Goal: Task Accomplishment & Management: Complete application form

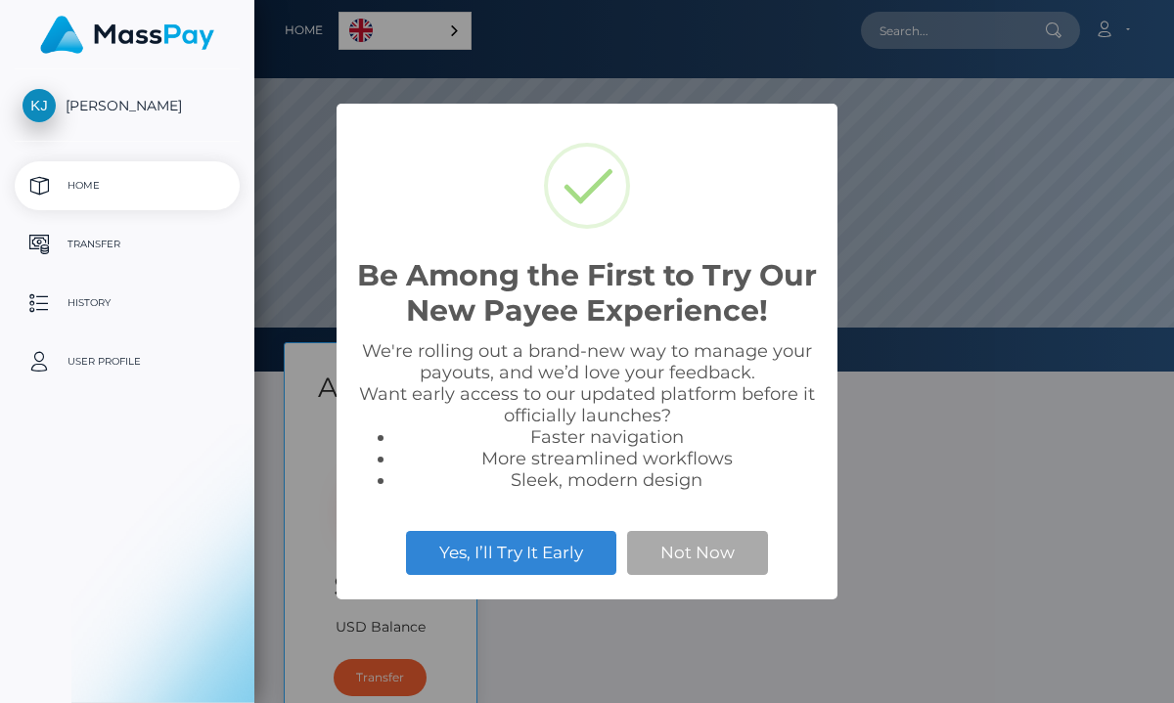
scroll to position [372, 919]
select select
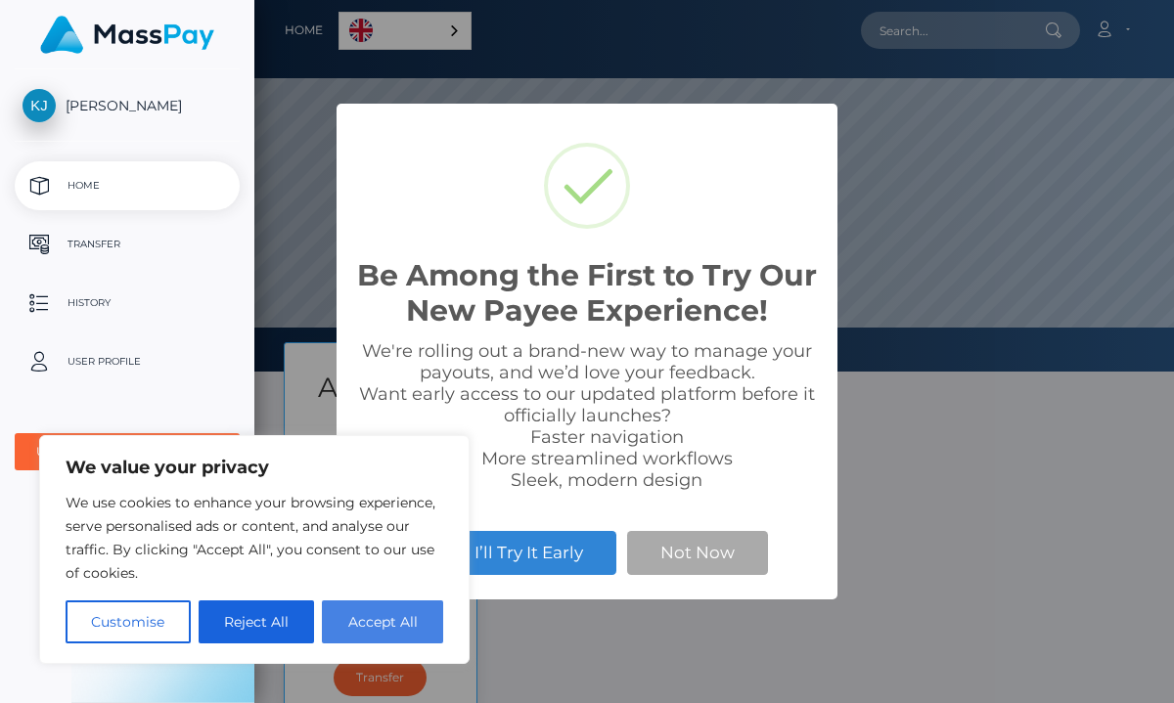
click at [379, 626] on button "Accept All" at bounding box center [382, 622] width 121 height 43
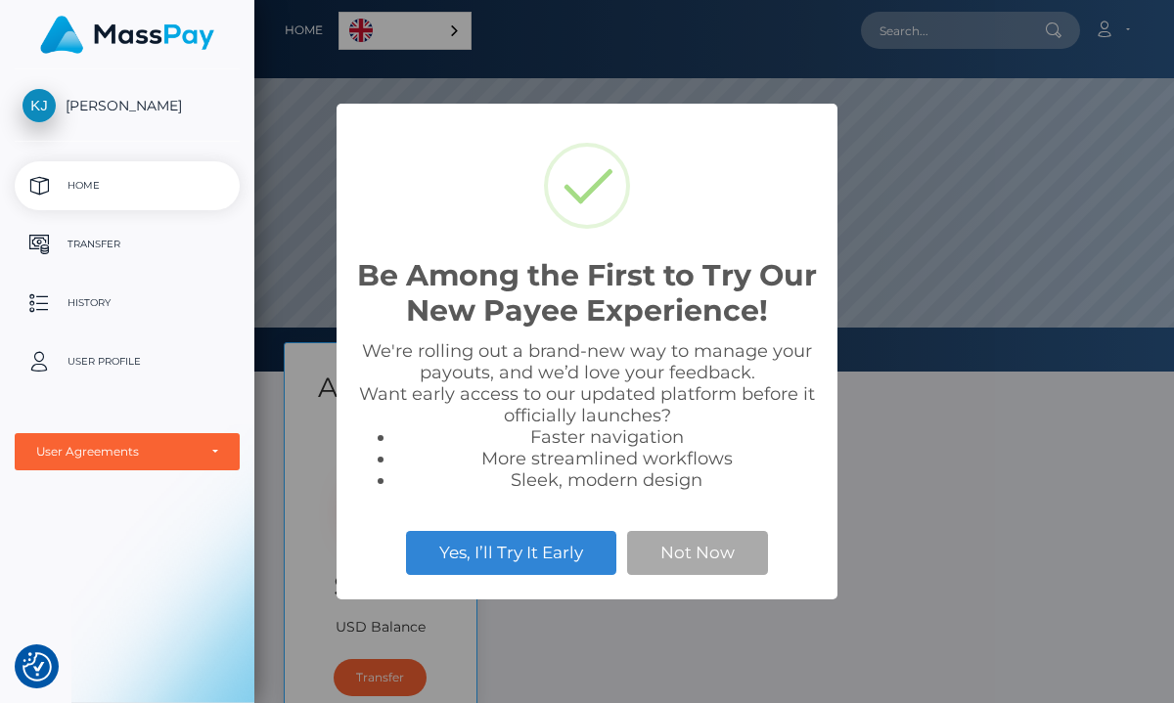
checkbox input "true"
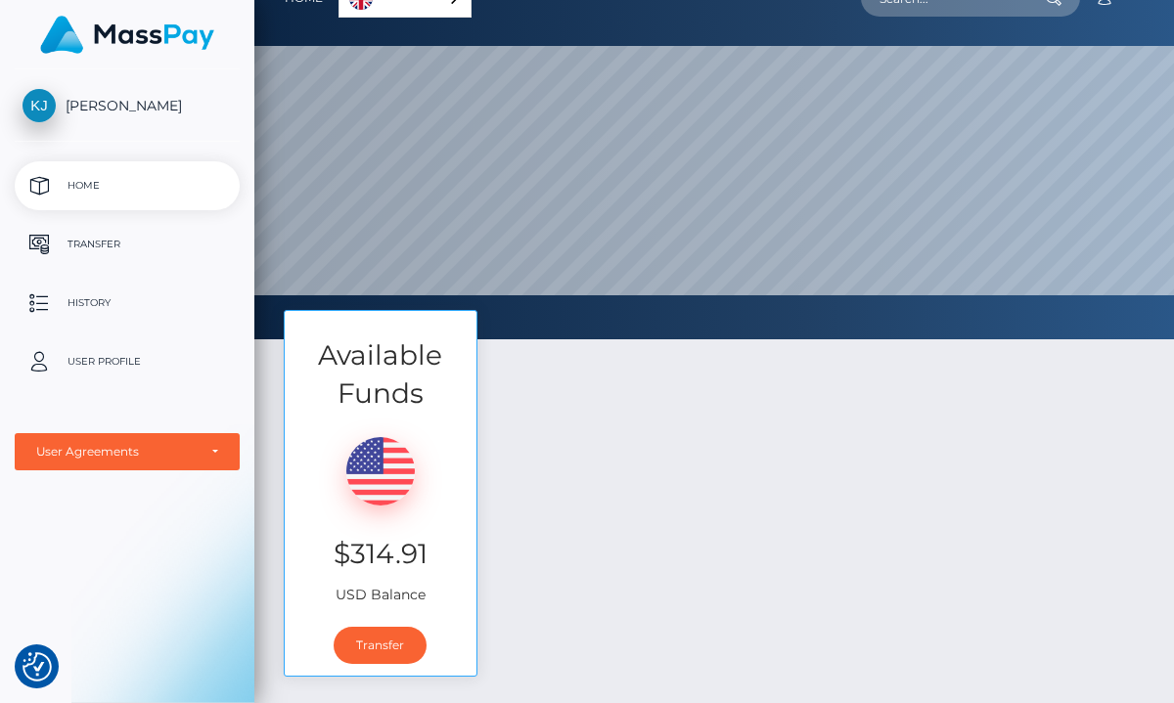
scroll to position [27, 0]
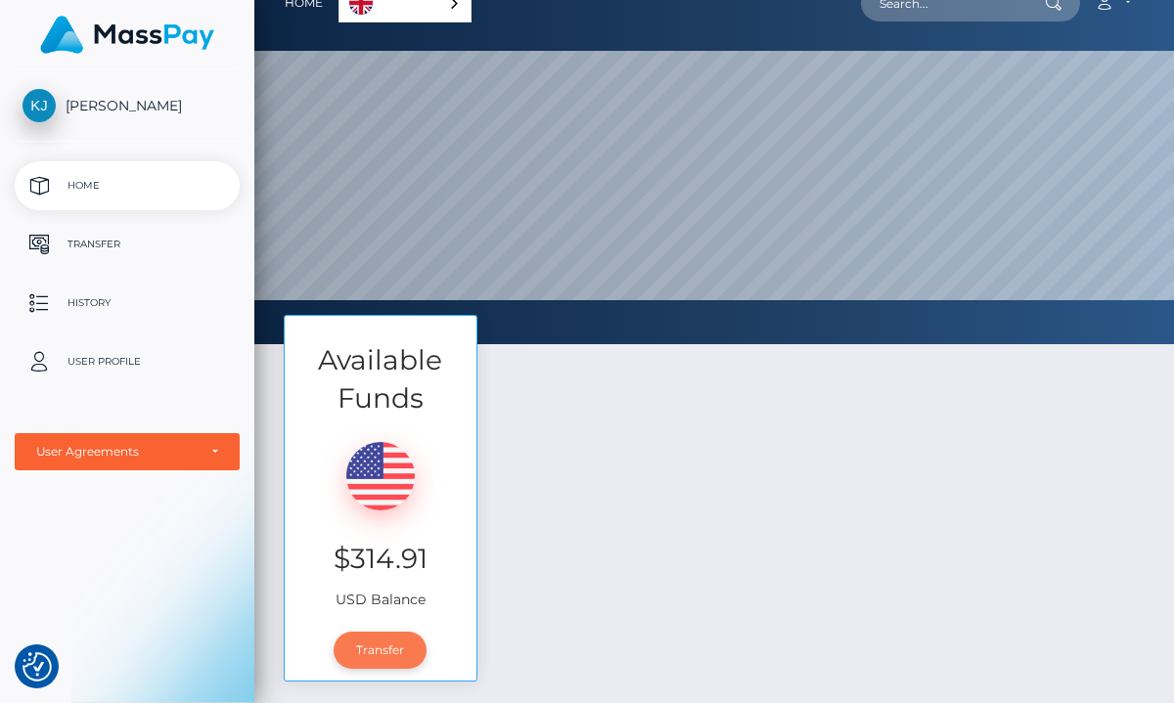
click at [390, 645] on link "Transfer" at bounding box center [380, 650] width 93 height 37
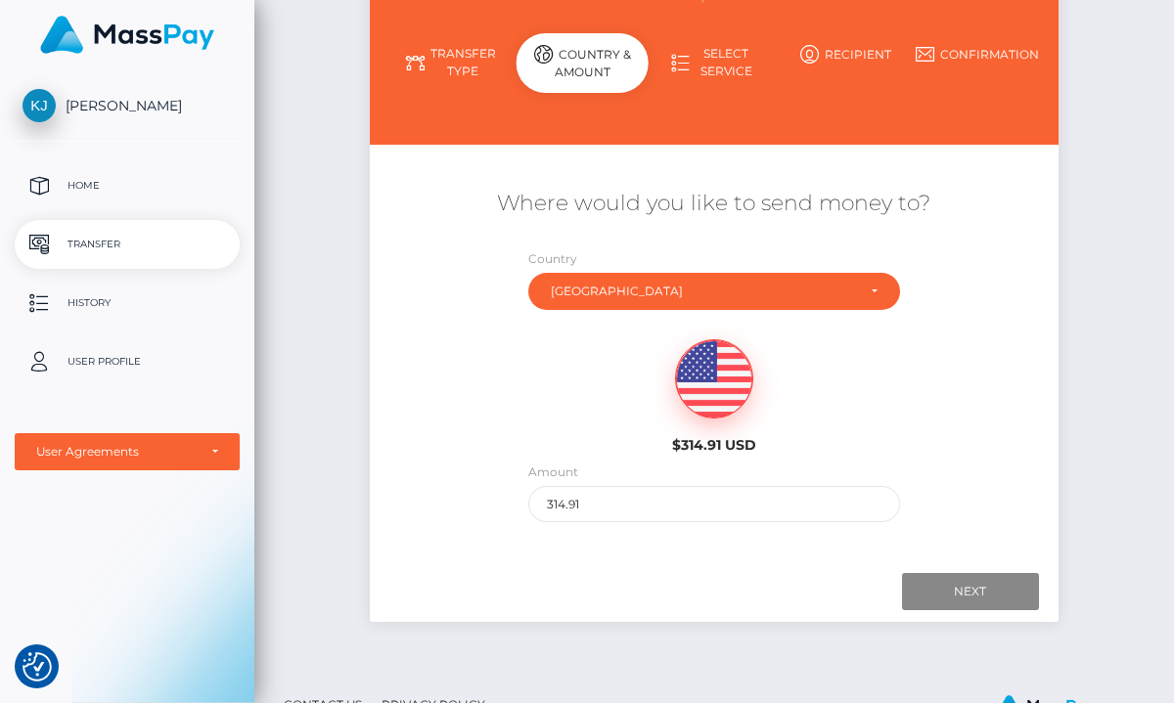
scroll to position [257, 0]
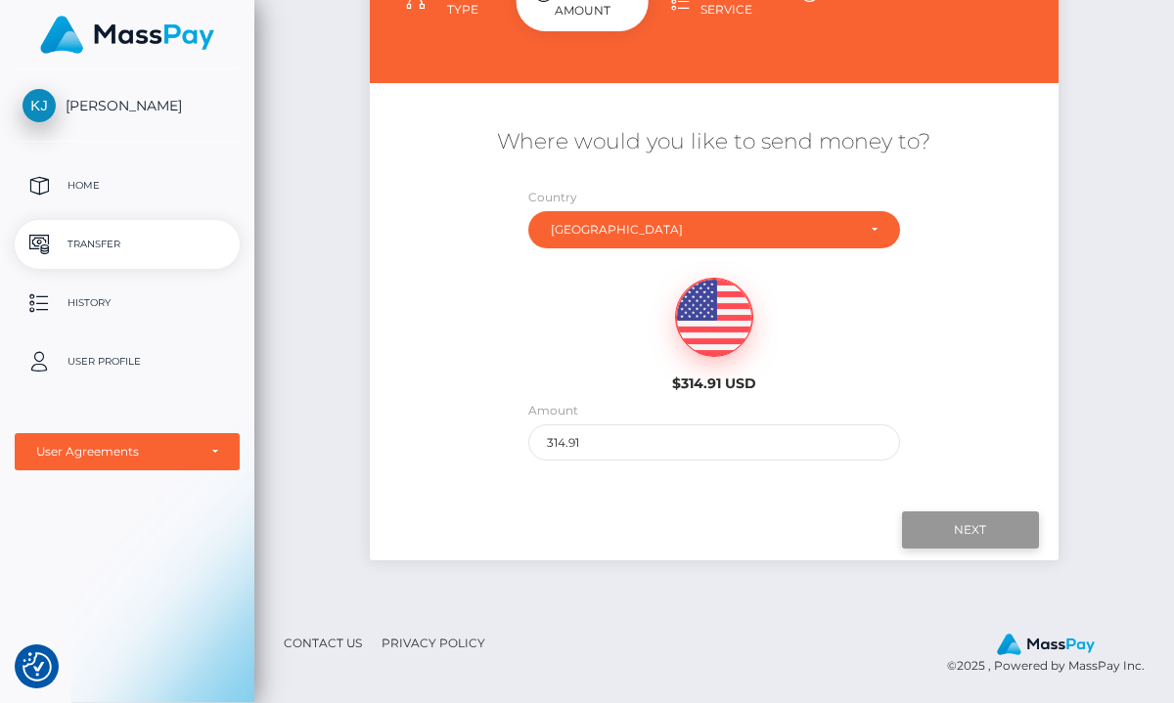
click at [928, 542] on input "Next" at bounding box center [970, 530] width 137 height 37
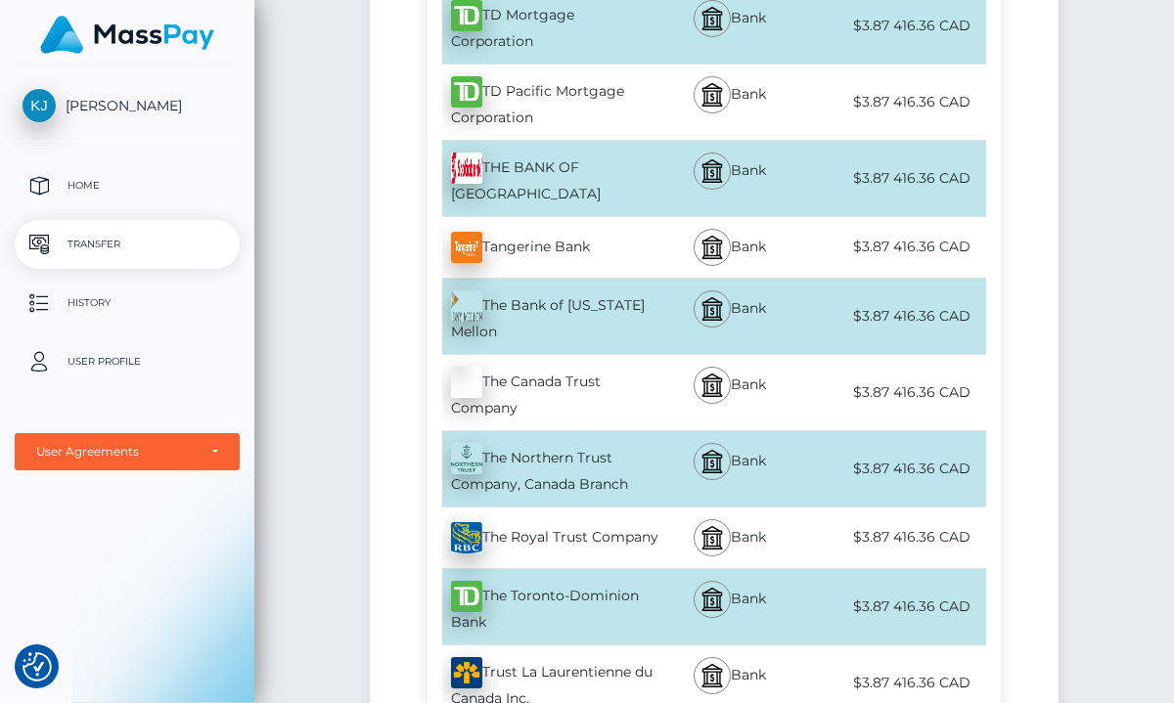
scroll to position [7753, 0]
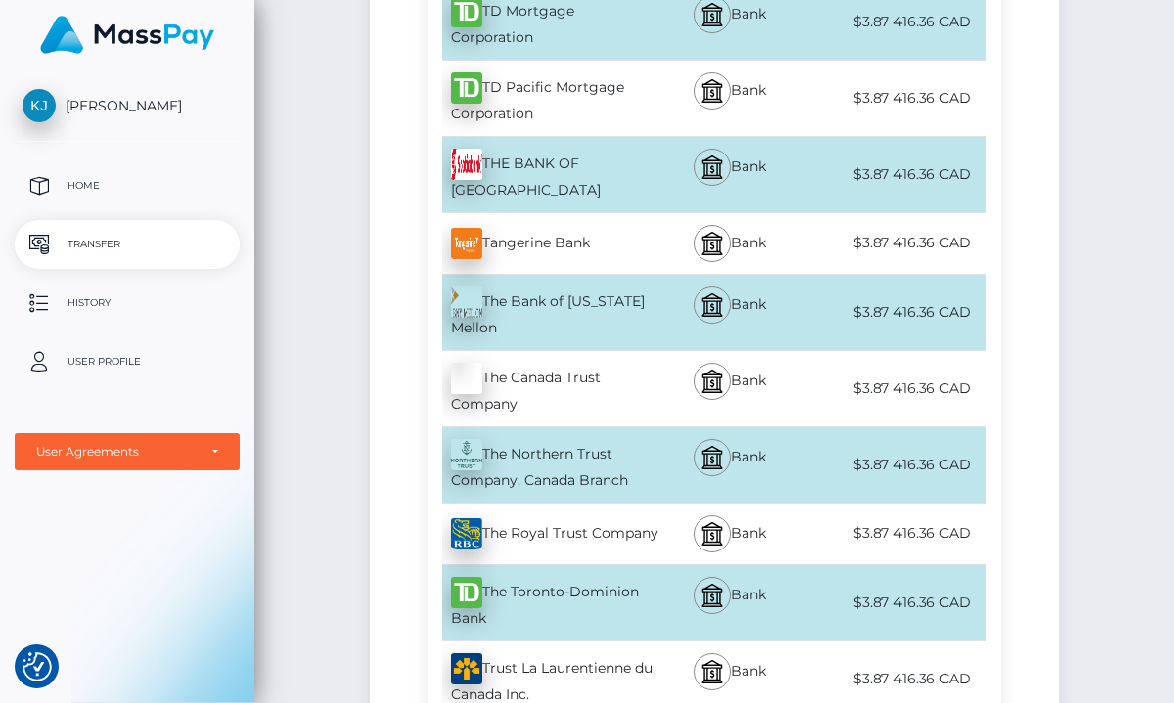
click at [563, 565] on div "The Toronto-Dominion Bank - CAD" at bounding box center [543, 602] width 233 height 75
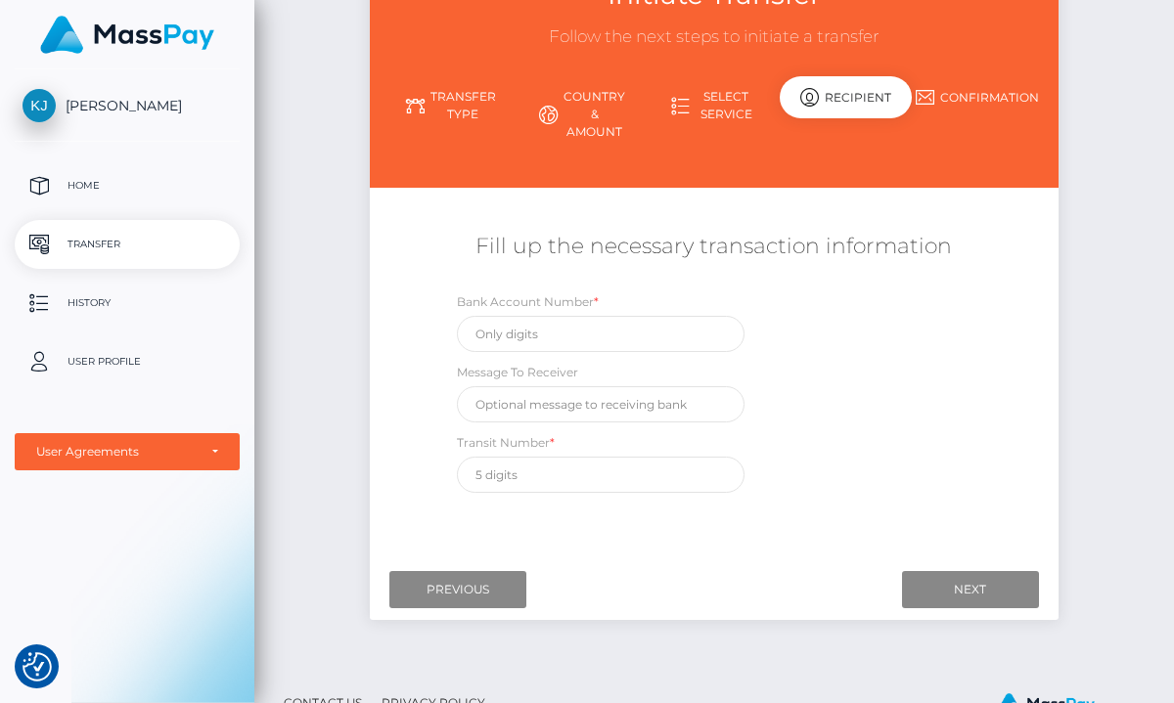
scroll to position [153, 0]
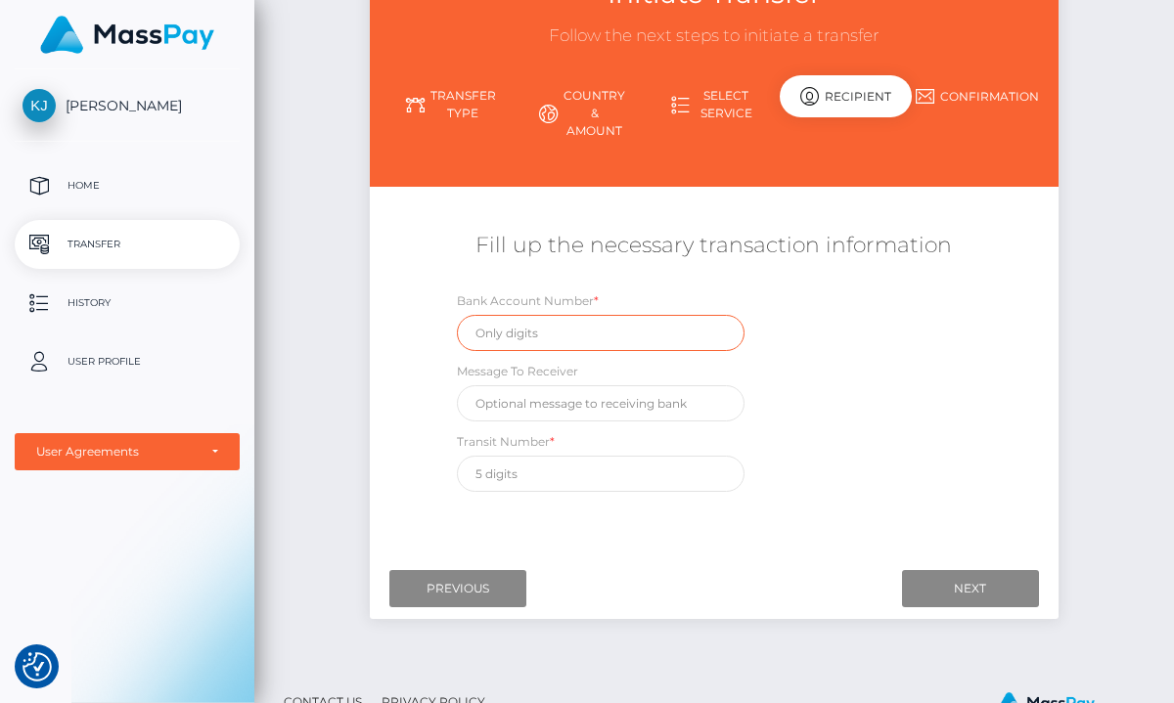
click at [499, 342] on input "text" at bounding box center [601, 333] width 288 height 36
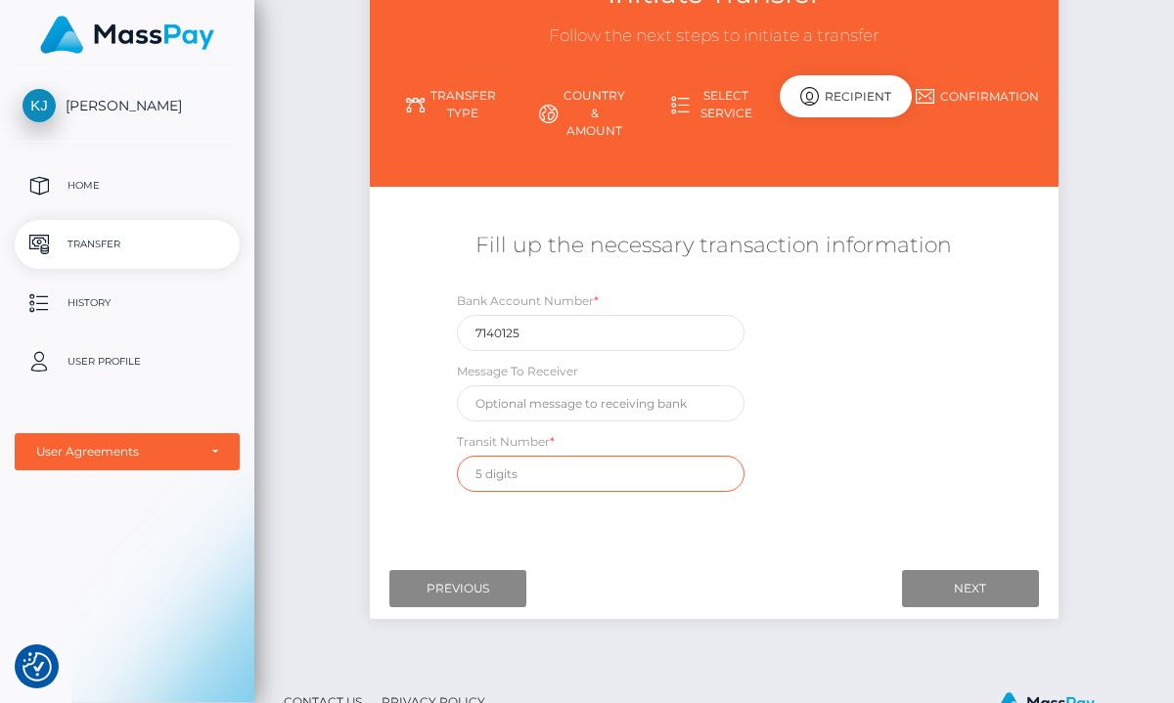
click at [573, 472] on input "text" at bounding box center [601, 474] width 288 height 36
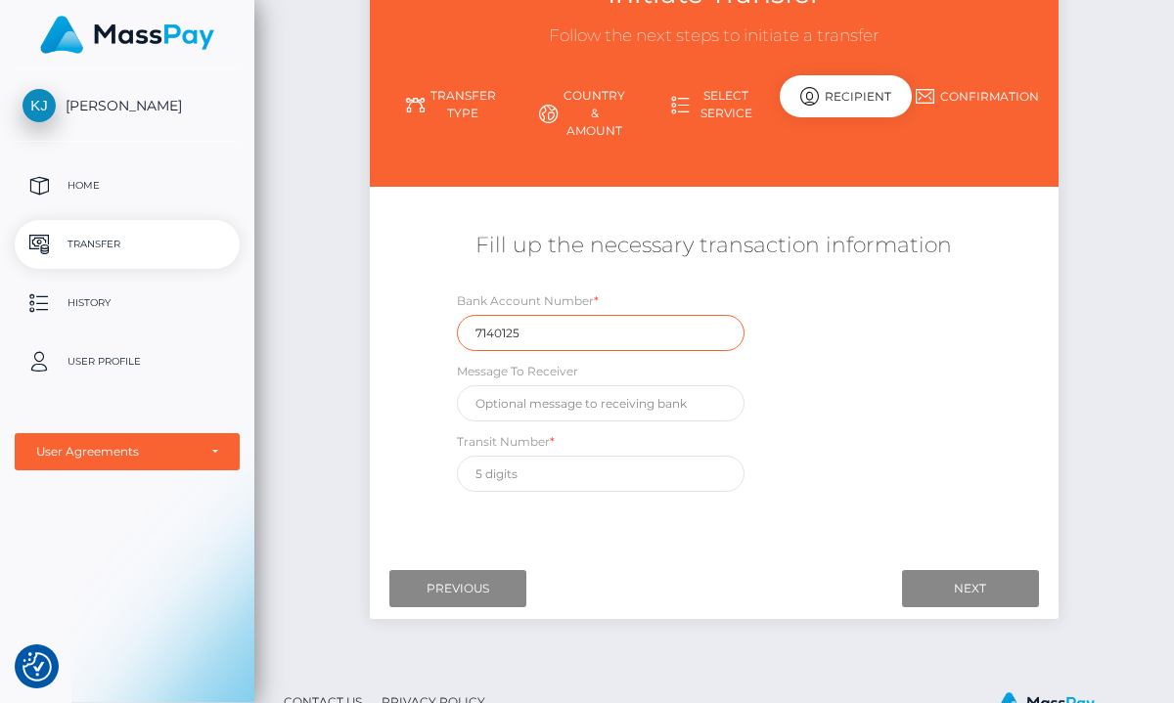
click at [526, 329] on input "7140125" at bounding box center [601, 333] width 288 height 36
type input "7140126"
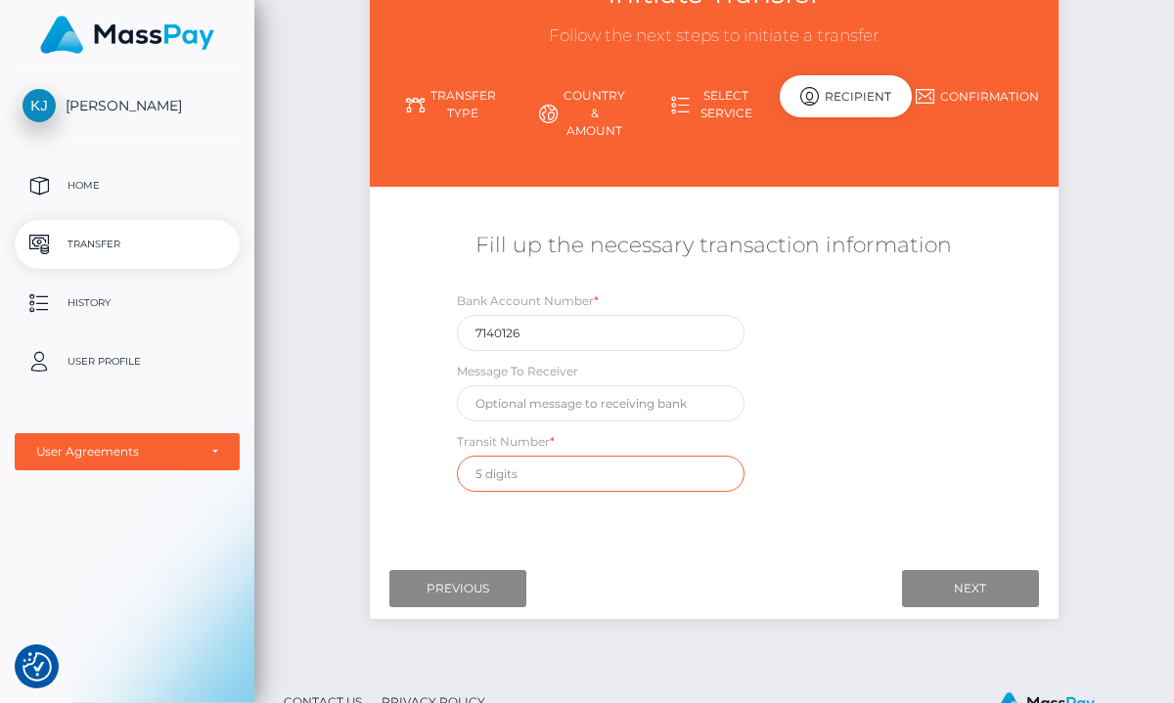
click at [564, 486] on input "text" at bounding box center [601, 474] width 288 height 36
type input "44821"
click at [926, 583] on input "Next" at bounding box center [970, 588] width 137 height 37
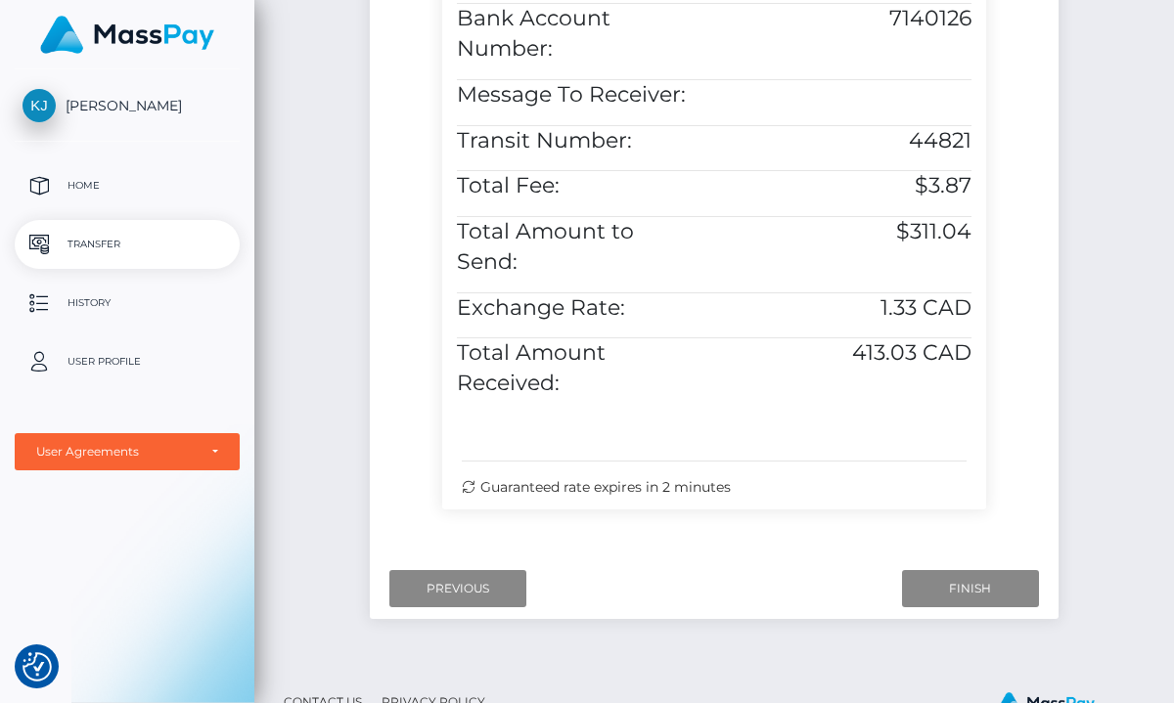
scroll to position [727, 0]
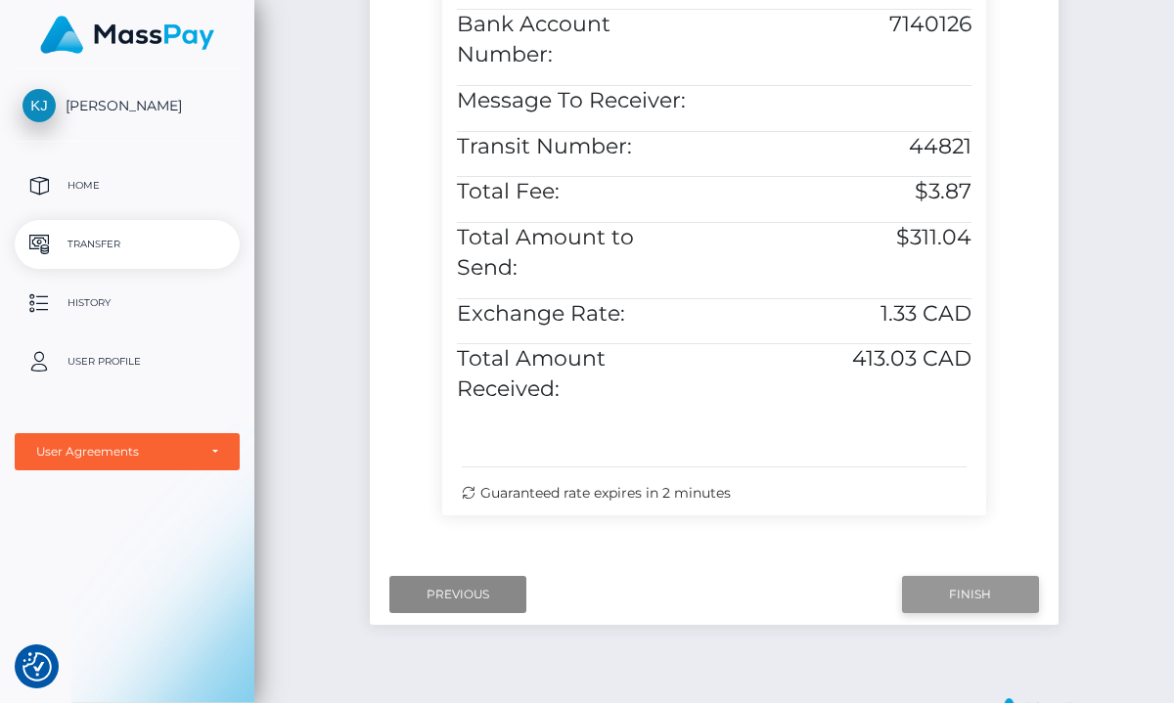
click at [935, 576] on input "Finish" at bounding box center [970, 594] width 137 height 37
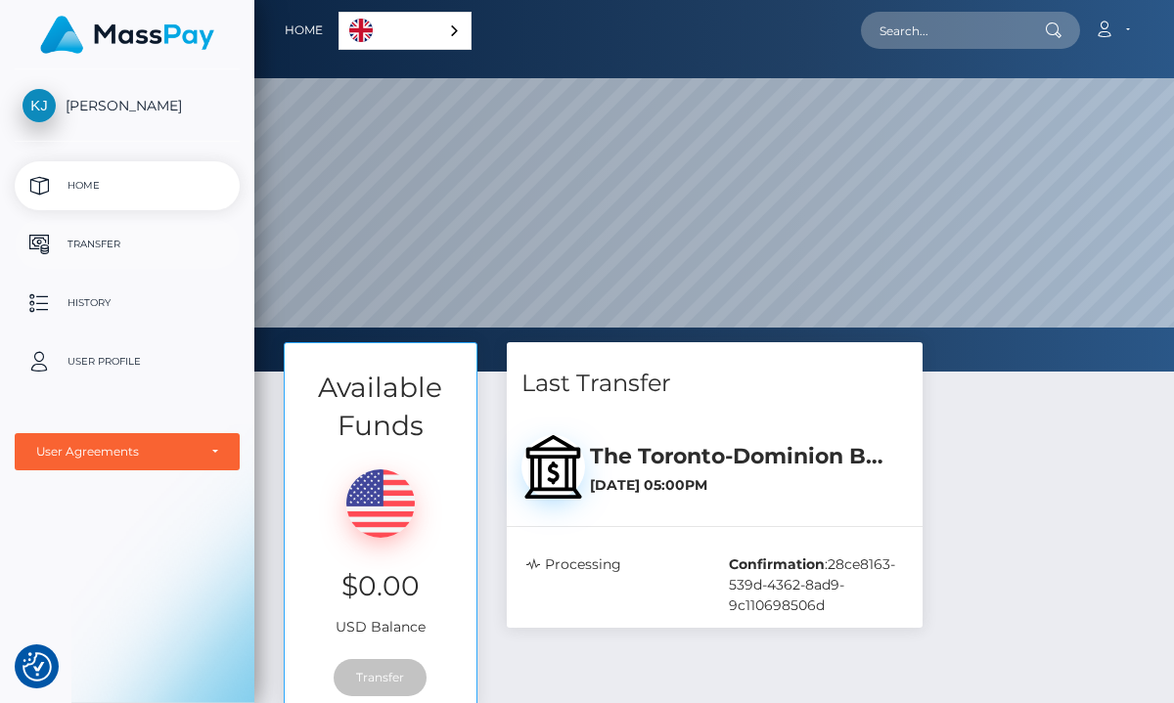
click at [99, 238] on p "Transfer" at bounding box center [126, 244] width 209 height 29
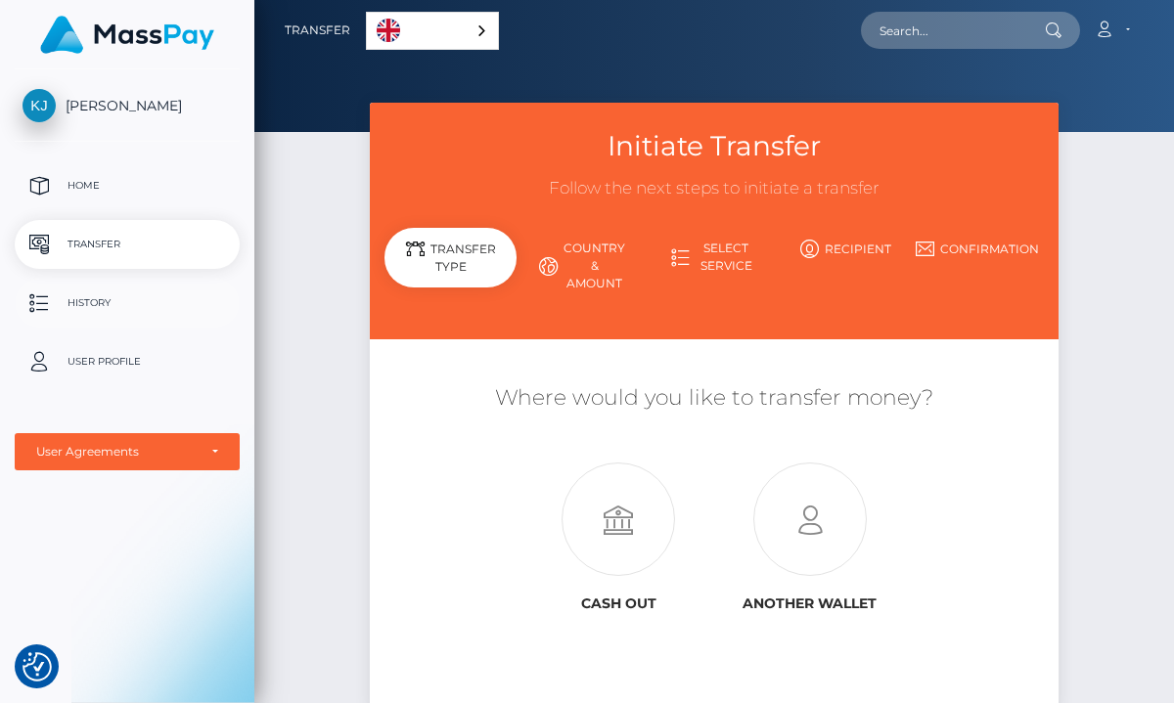
click at [81, 299] on p "History" at bounding box center [126, 303] width 209 height 29
